Goal: Check status: Check status

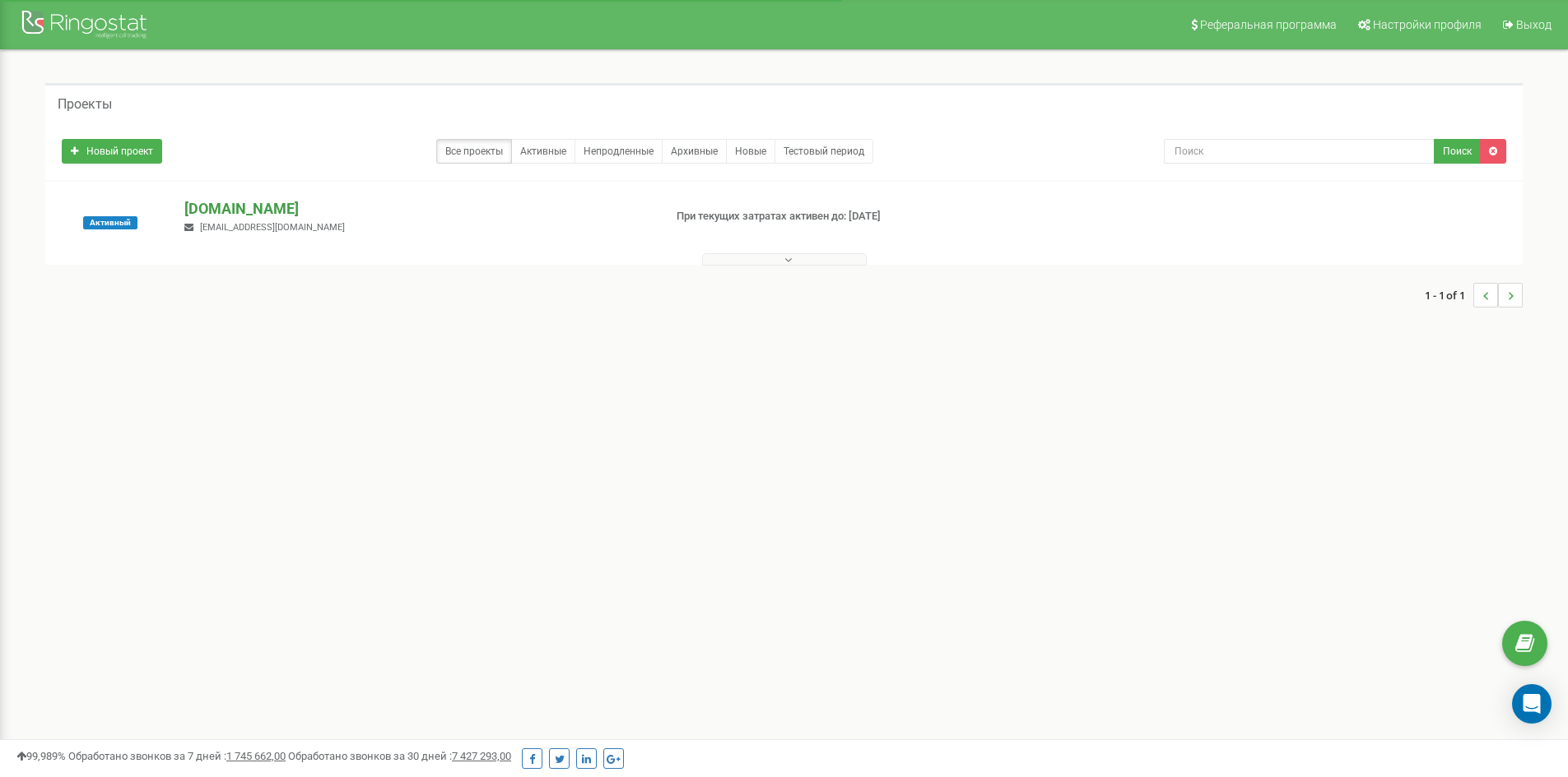
click at [195, 203] on p "[DOMAIN_NAME]" at bounding box center [416, 209] width 465 height 22
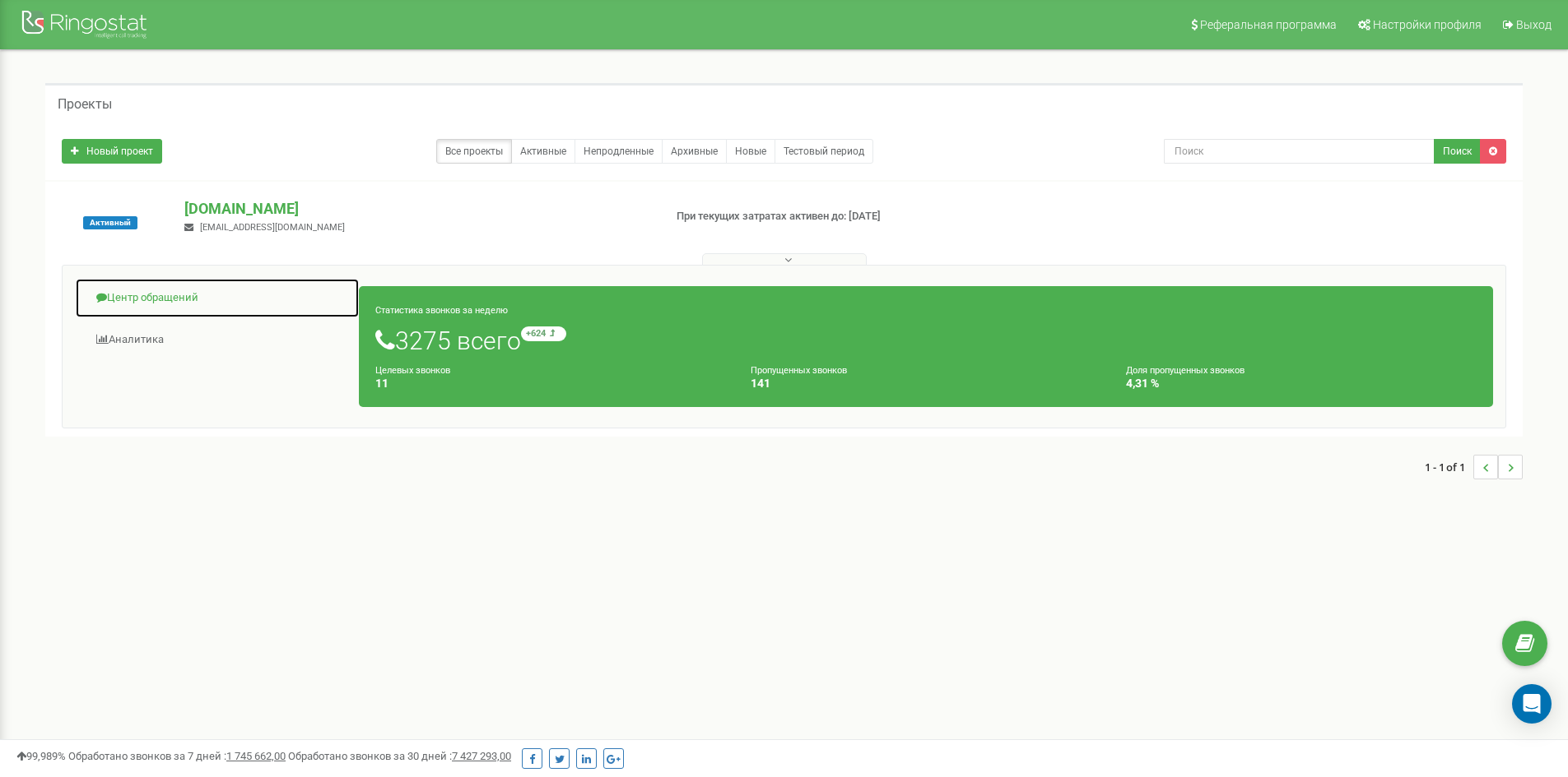
click at [127, 292] on link "Центр обращений" at bounding box center [216, 298] width 285 height 40
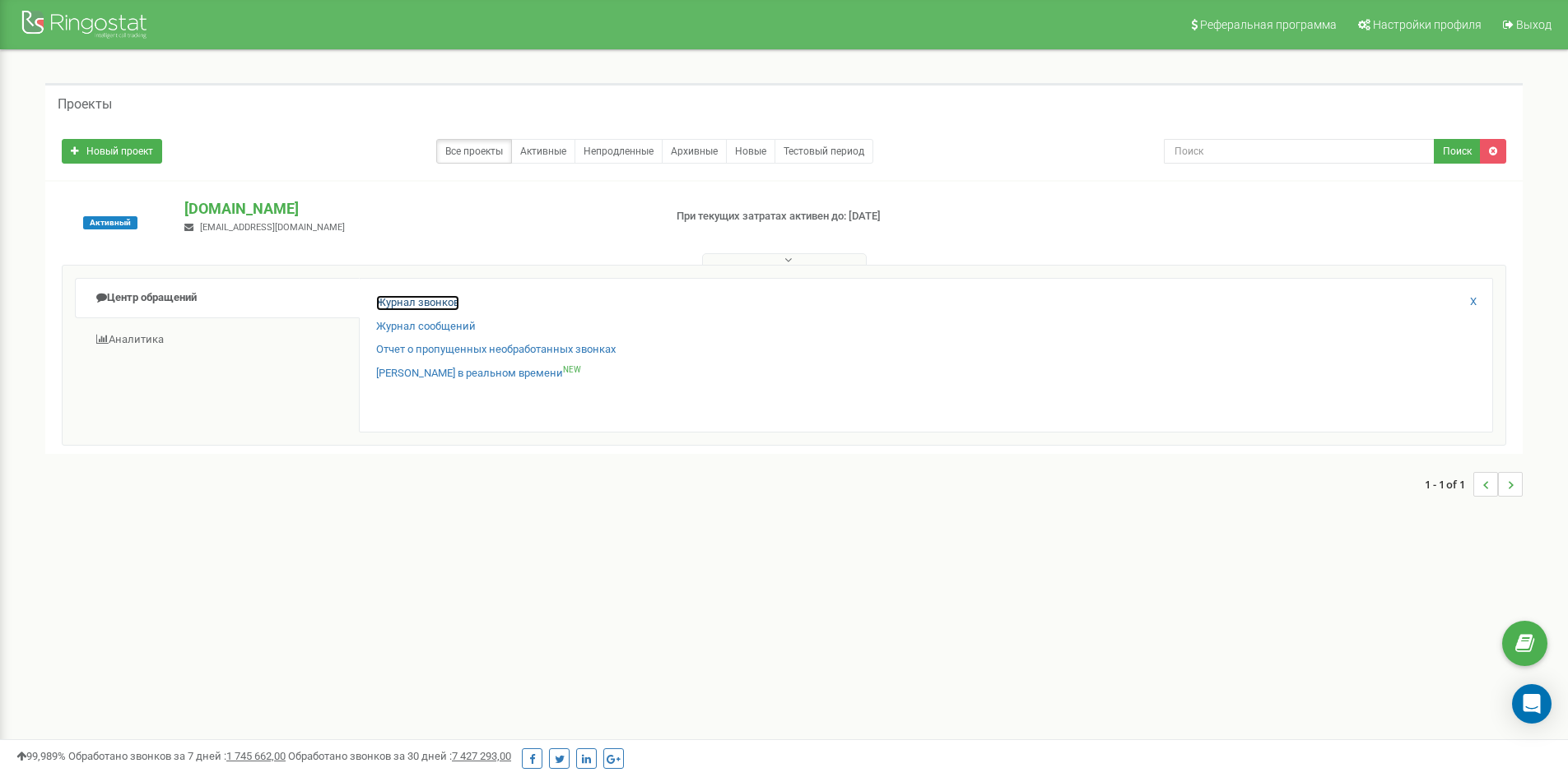
click at [407, 301] on link "Журнал звонков" at bounding box center [417, 302] width 83 height 15
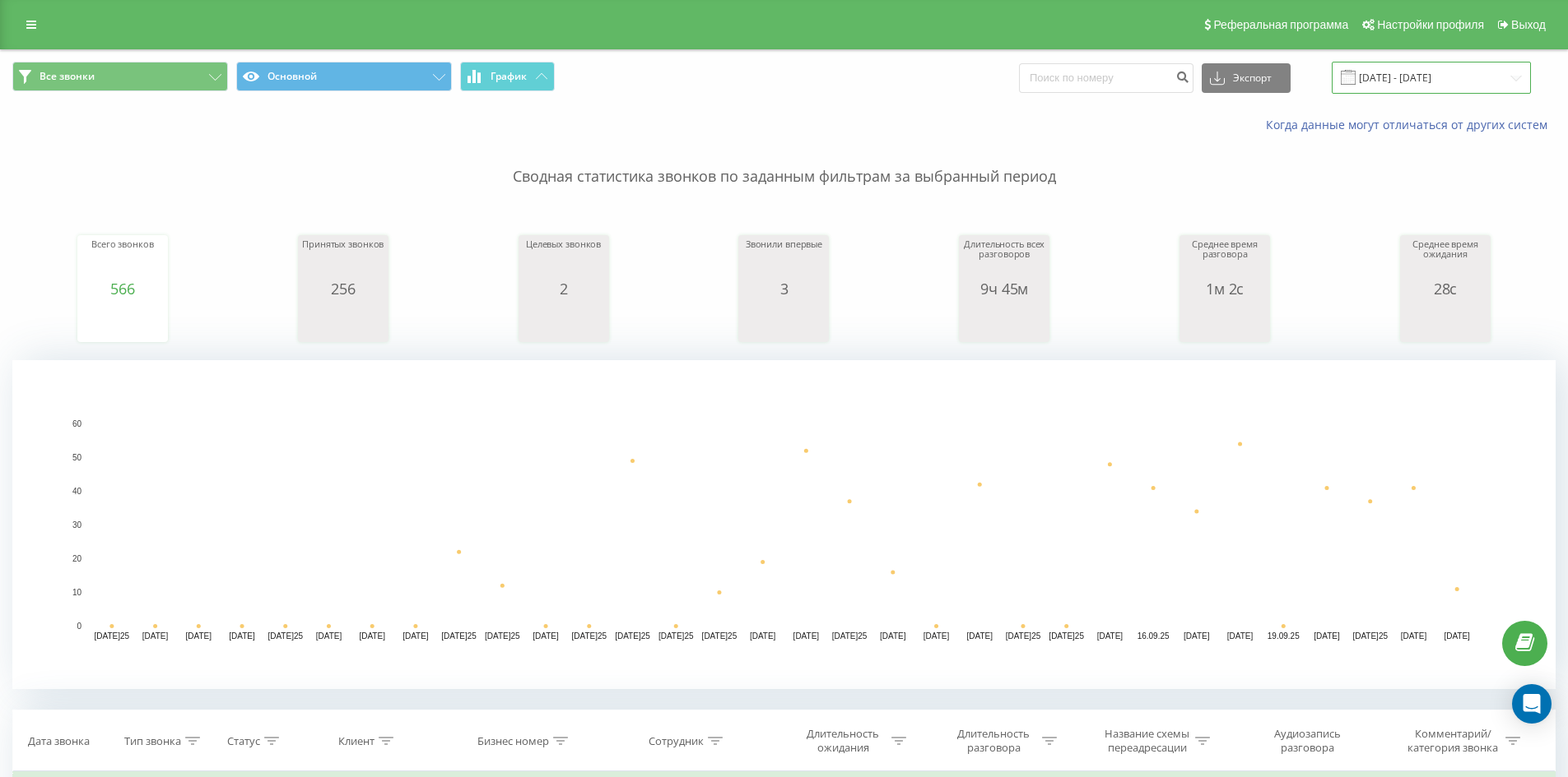
click at [1492, 62] on input "[DATE] - [DATE]" at bounding box center [1432, 78] width 199 height 32
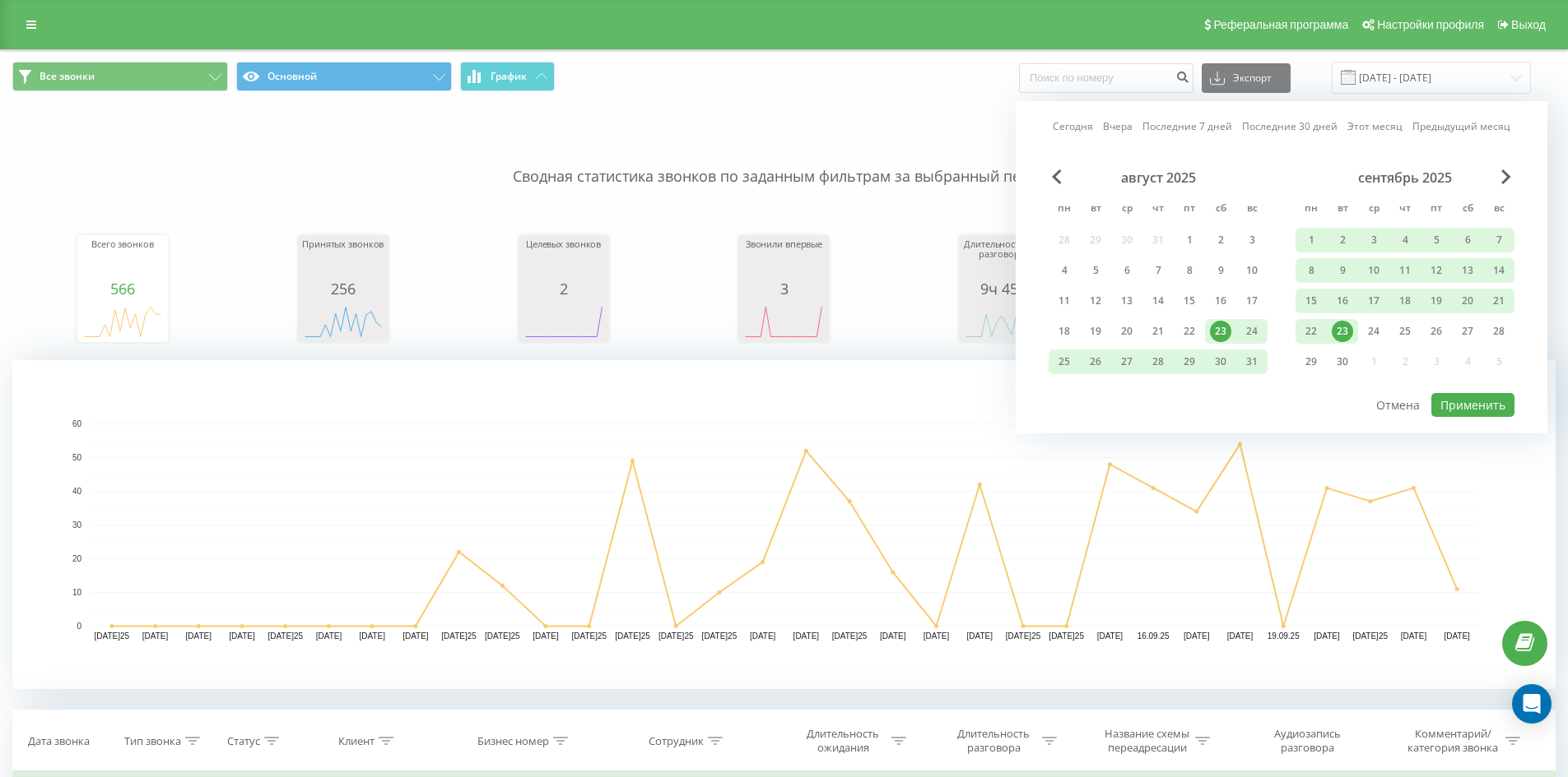
click at [1345, 331] on div "23" at bounding box center [1343, 332] width 22 height 22
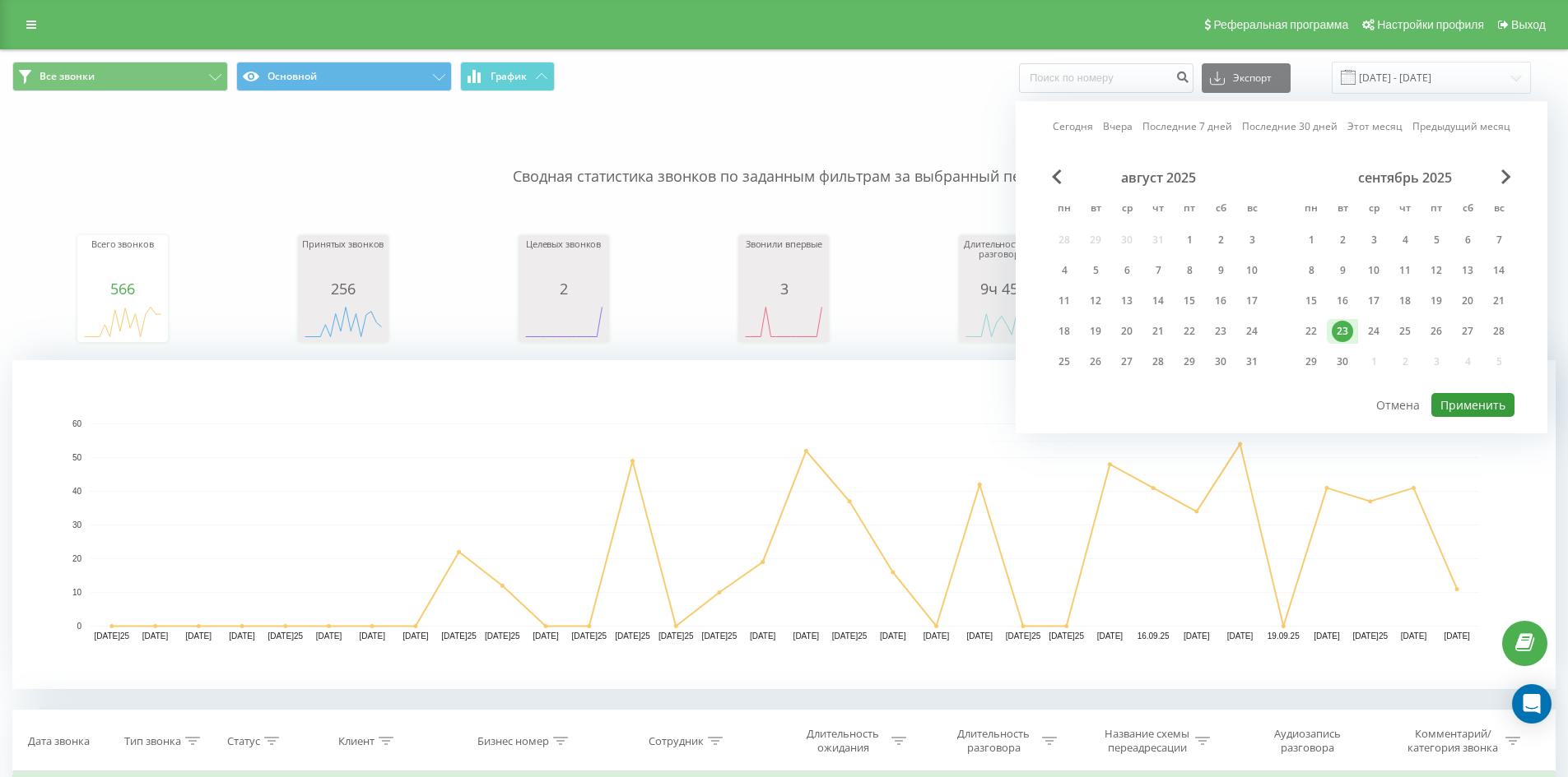
click at [1441, 401] on button "Применить" at bounding box center [1473, 405] width 83 height 24
type input "[DATE] - [DATE]"
